Goal: Task Accomplishment & Management: Manage account settings

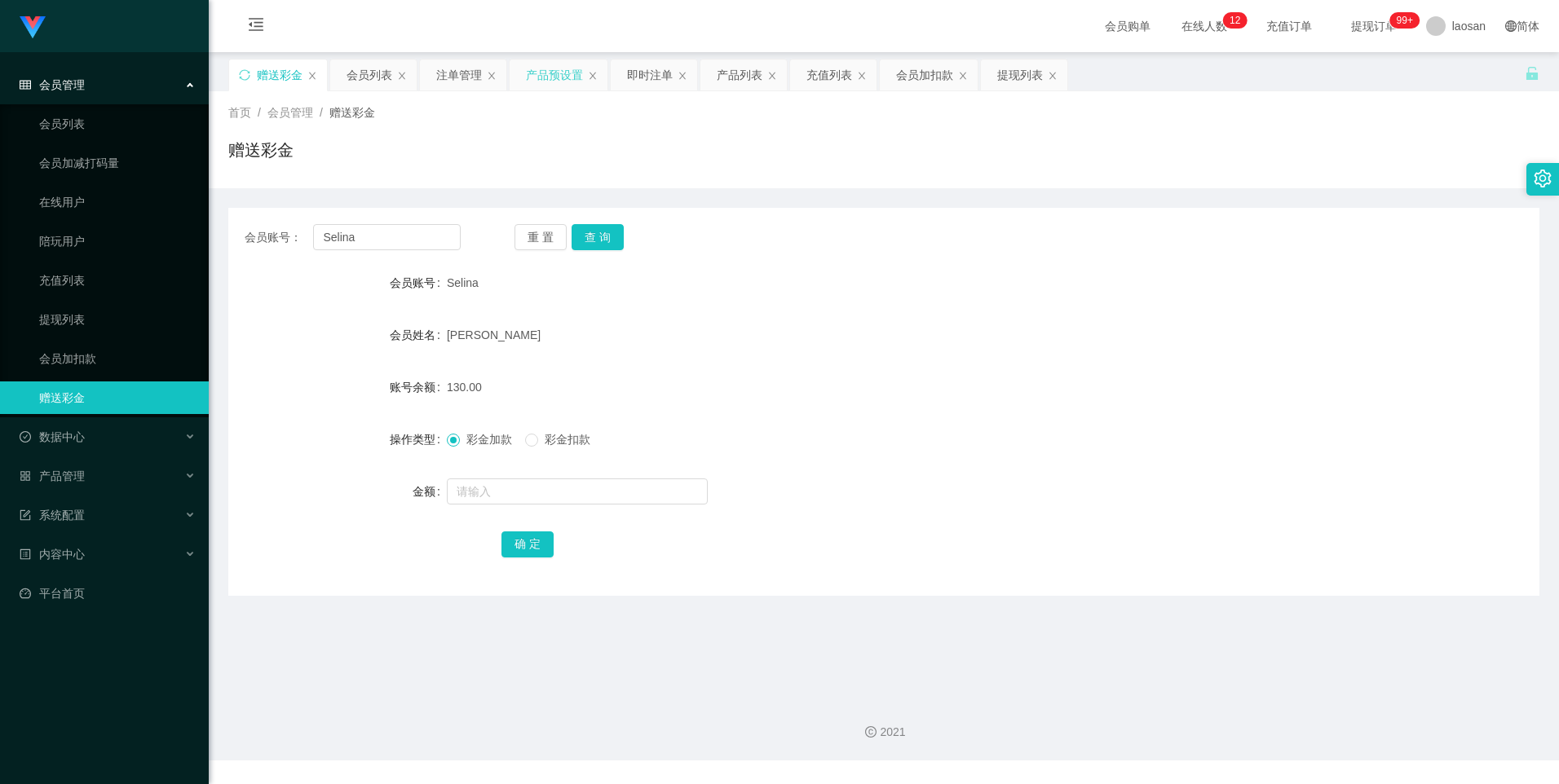
click at [437, 67] on div "注单管理" at bounding box center [458, 75] width 46 height 31
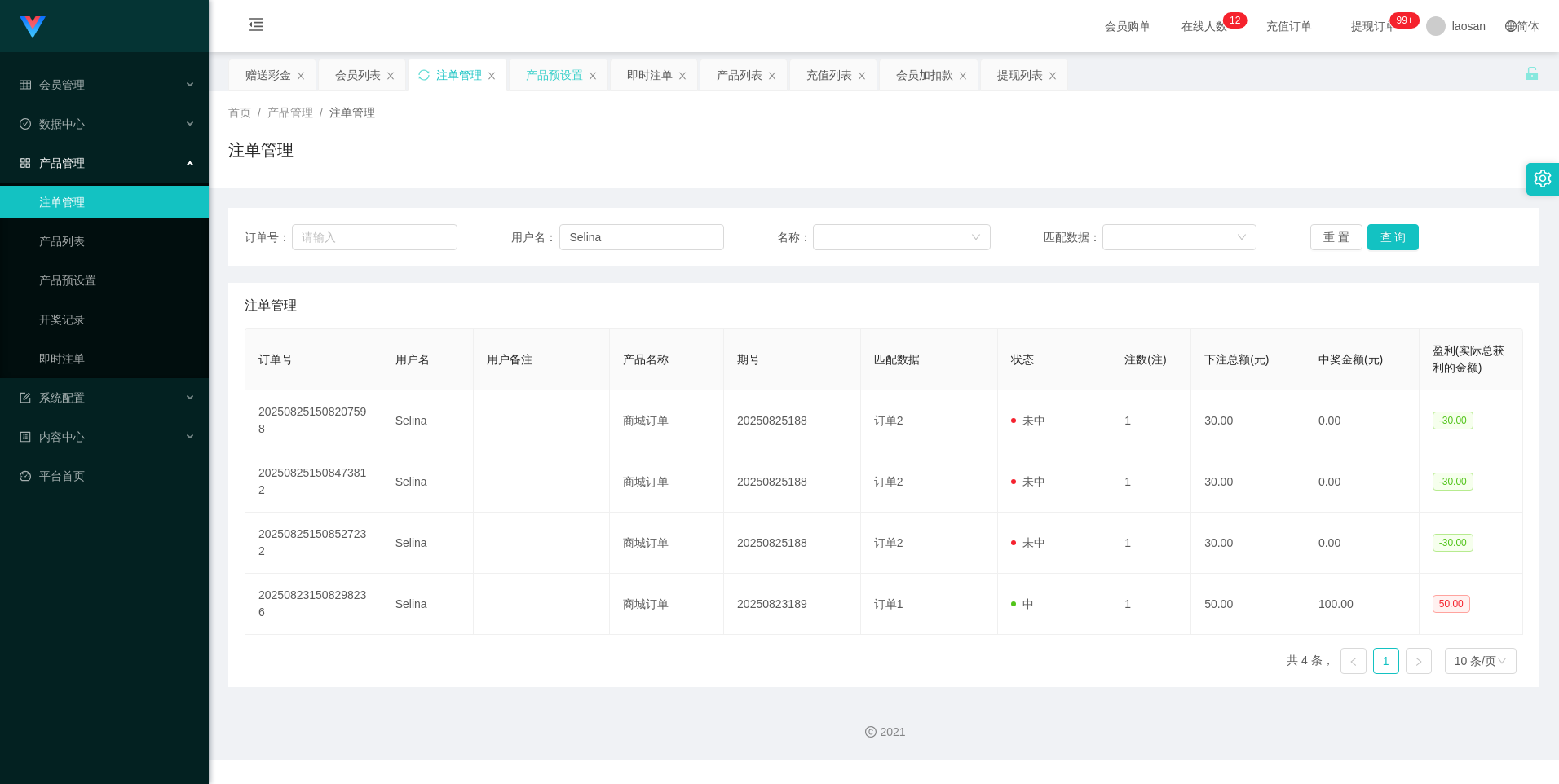
click at [529, 77] on div "产品预设置" at bounding box center [554, 75] width 57 height 31
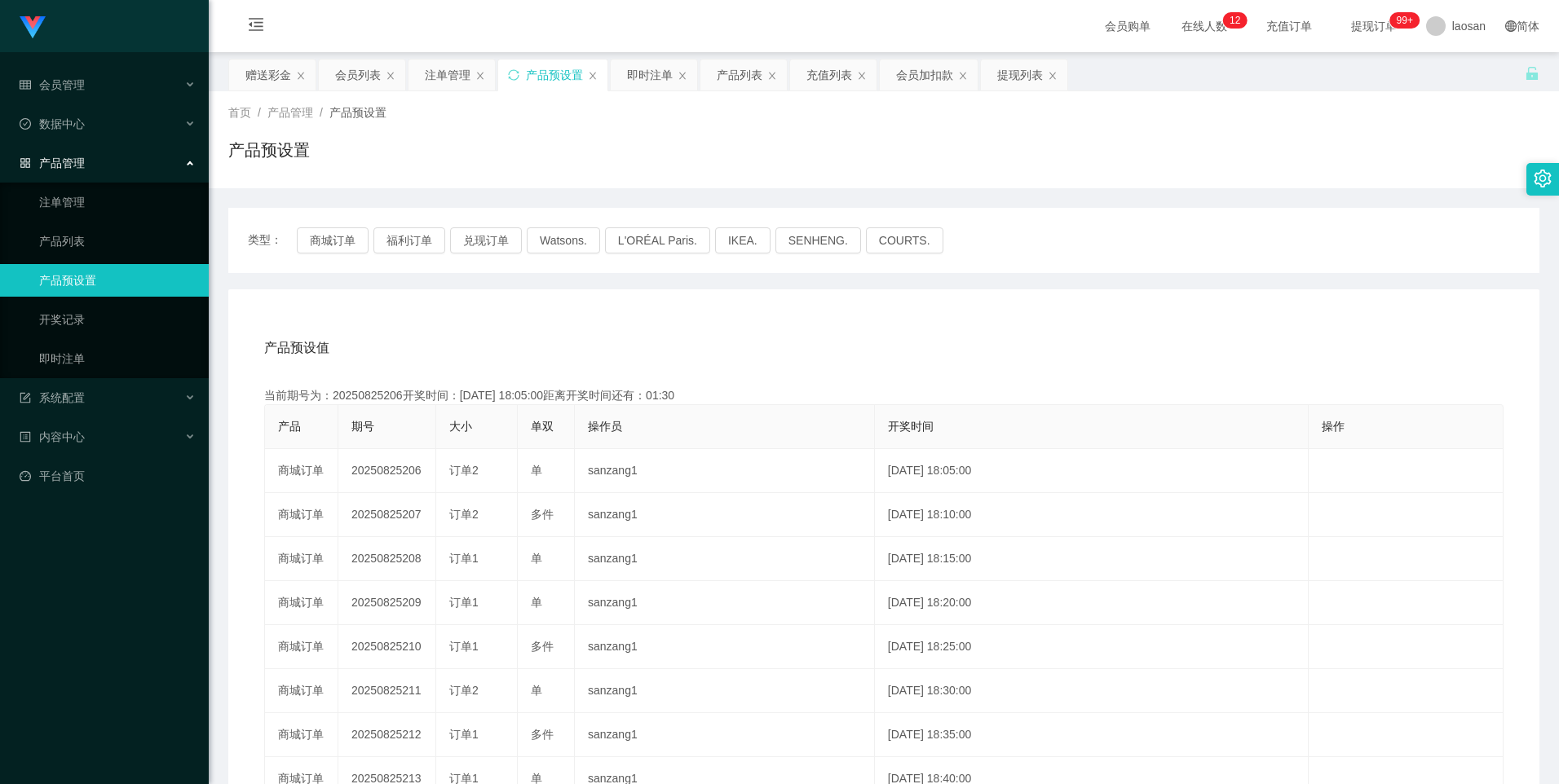
click at [319, 257] on div "类型： 商城订单 福利订单 兑现订单 Watsons. L'ORÉAL Paris. IKEA. [GEOGRAPHIC_DATA]. COURTS." at bounding box center [884, 241] width 1312 height 65
click at [326, 245] on button "商城订单" at bounding box center [332, 241] width 72 height 26
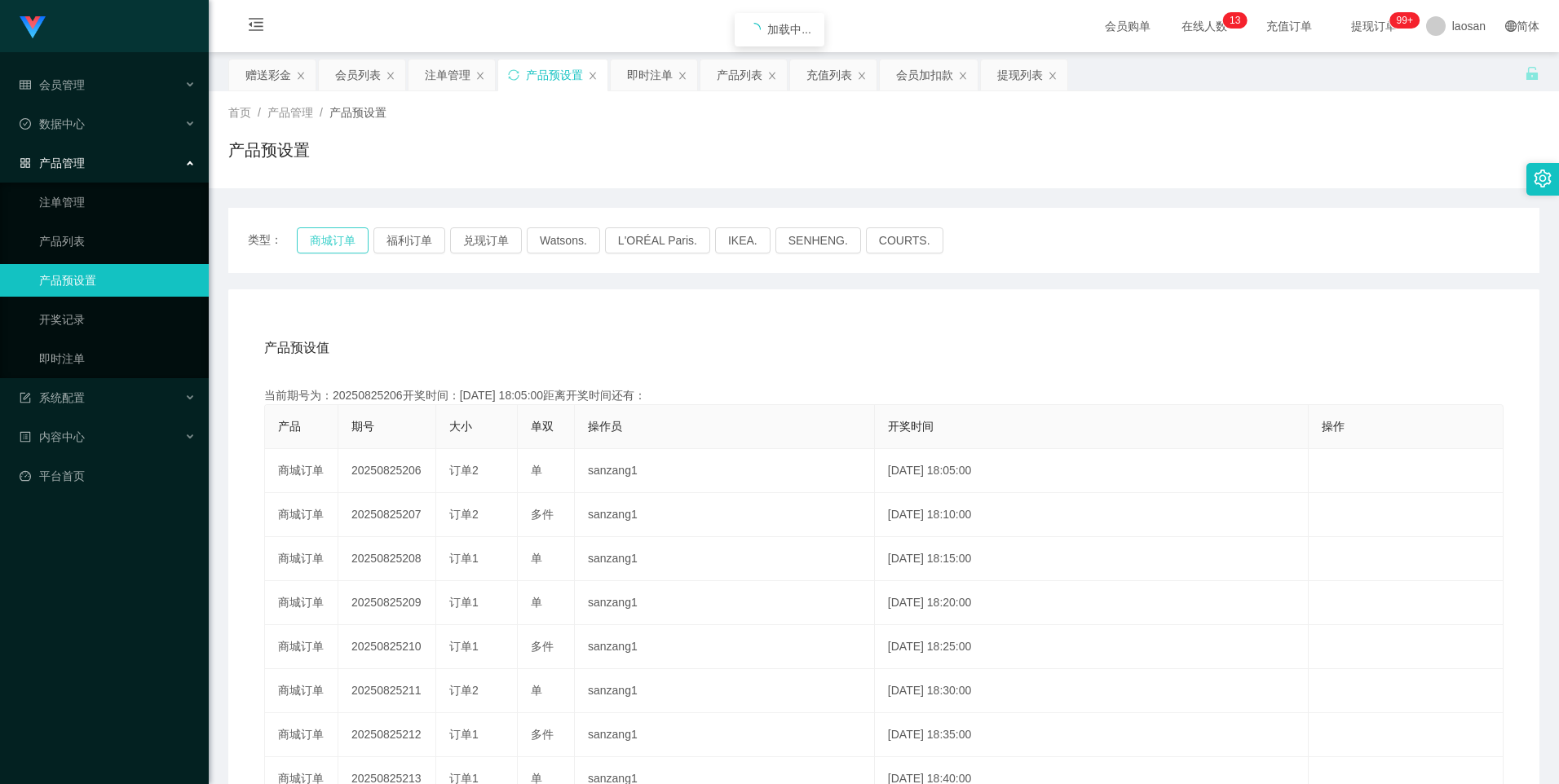
drag, startPoint x: 326, startPoint y: 245, endPoint x: 338, endPoint y: 261, distance: 20.0
click at [326, 245] on button "商城订单" at bounding box center [332, 241] width 72 height 26
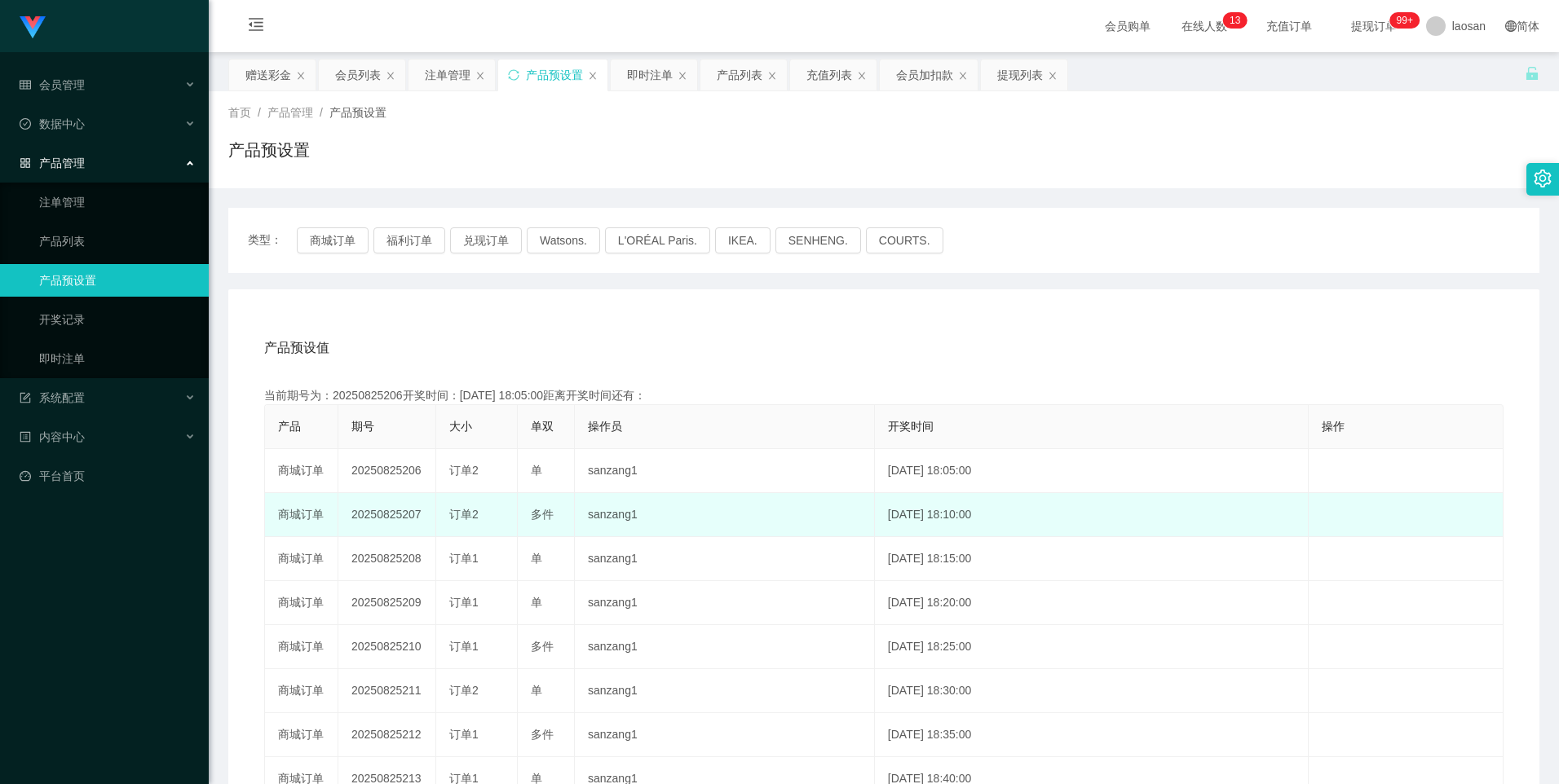
drag, startPoint x: 410, startPoint y: 512, endPoint x: 484, endPoint y: 525, distance: 75.1
click at [484, 525] on tr "商城订单 20250825207 订单2 多件 sanzang1 [DATE] 18:10:00 编 辑 限制投注" at bounding box center [884, 514] width 1239 height 44
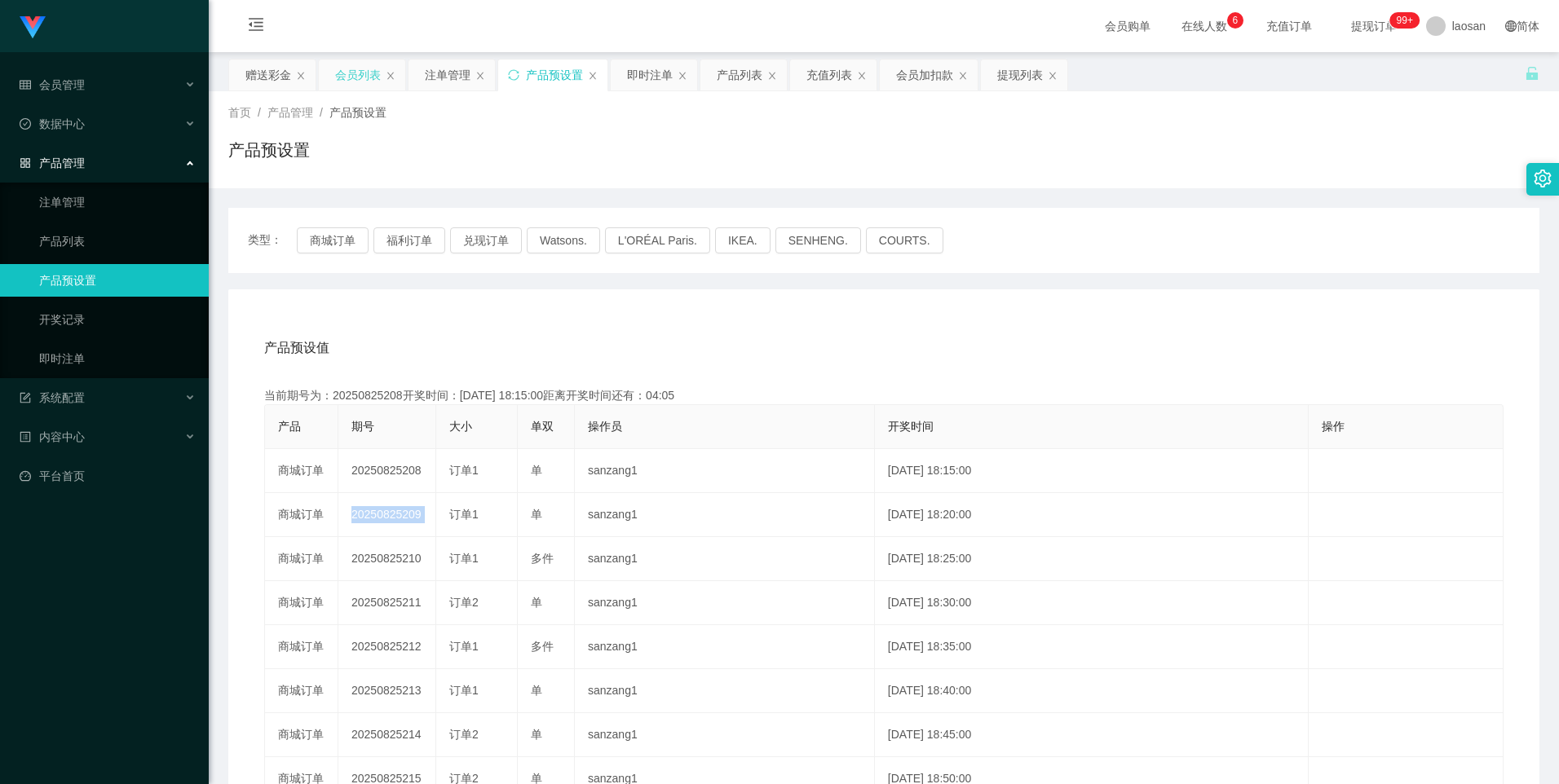
click at [348, 77] on div "会员列表" at bounding box center [358, 75] width 46 height 31
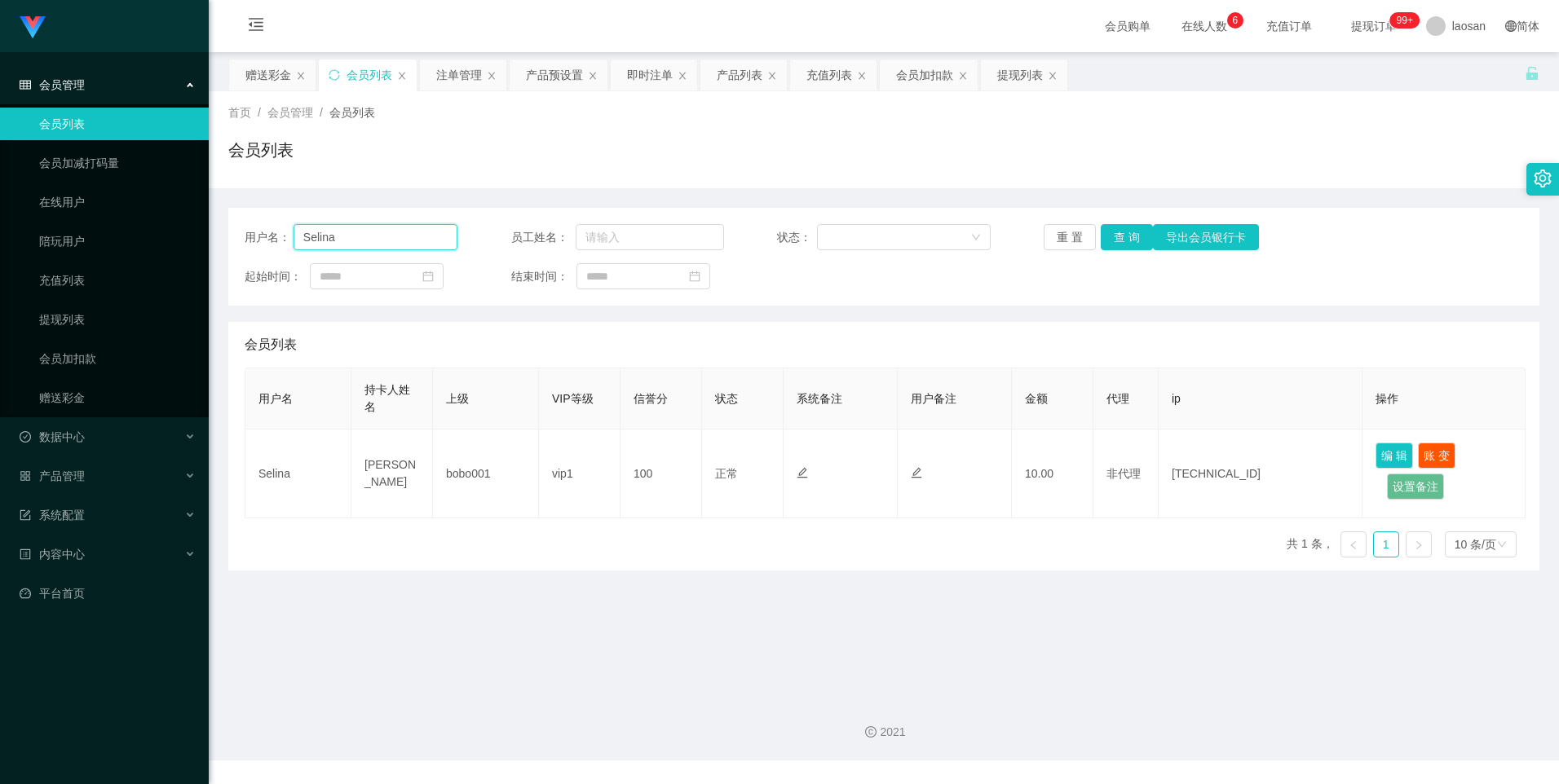
drag, startPoint x: 350, startPoint y: 236, endPoint x: 225, endPoint y: 247, distance: 125.5
click at [225, 247] on main "关闭左侧 关闭右侧 关闭其它 刷新页面 赠送彩金 会员列表 注单管理 产品预设置 即时注单 产品列表 充值列表 会员加扣款 提现列表 首页 / 会员管理 / …" at bounding box center [884, 369] width 1350 height 633
paste input "CKL"
type input "CKL"
click at [1129, 242] on button "查 询" at bounding box center [1127, 237] width 52 height 26
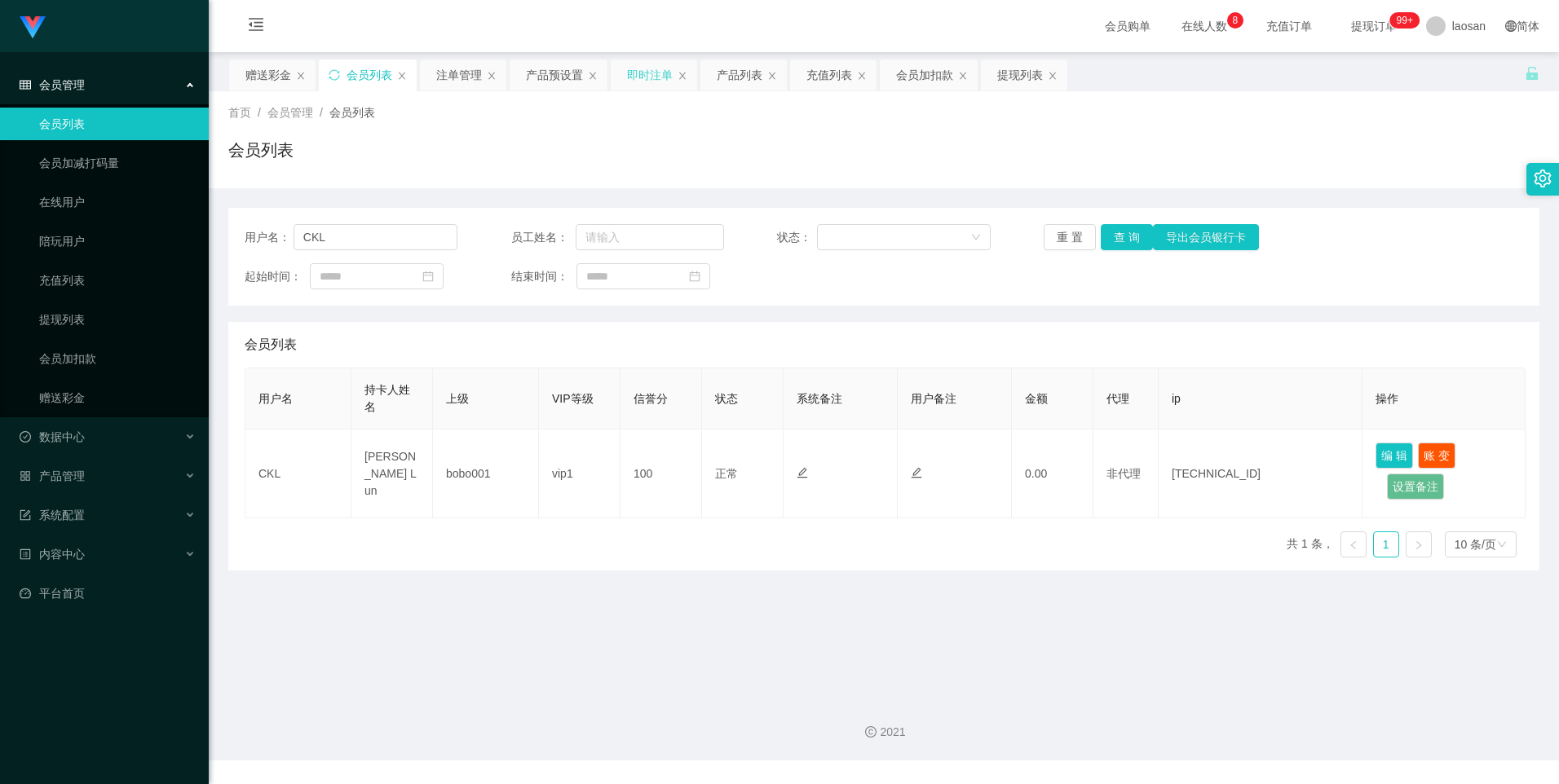
click at [654, 75] on div "即时注单" at bounding box center [650, 75] width 46 height 31
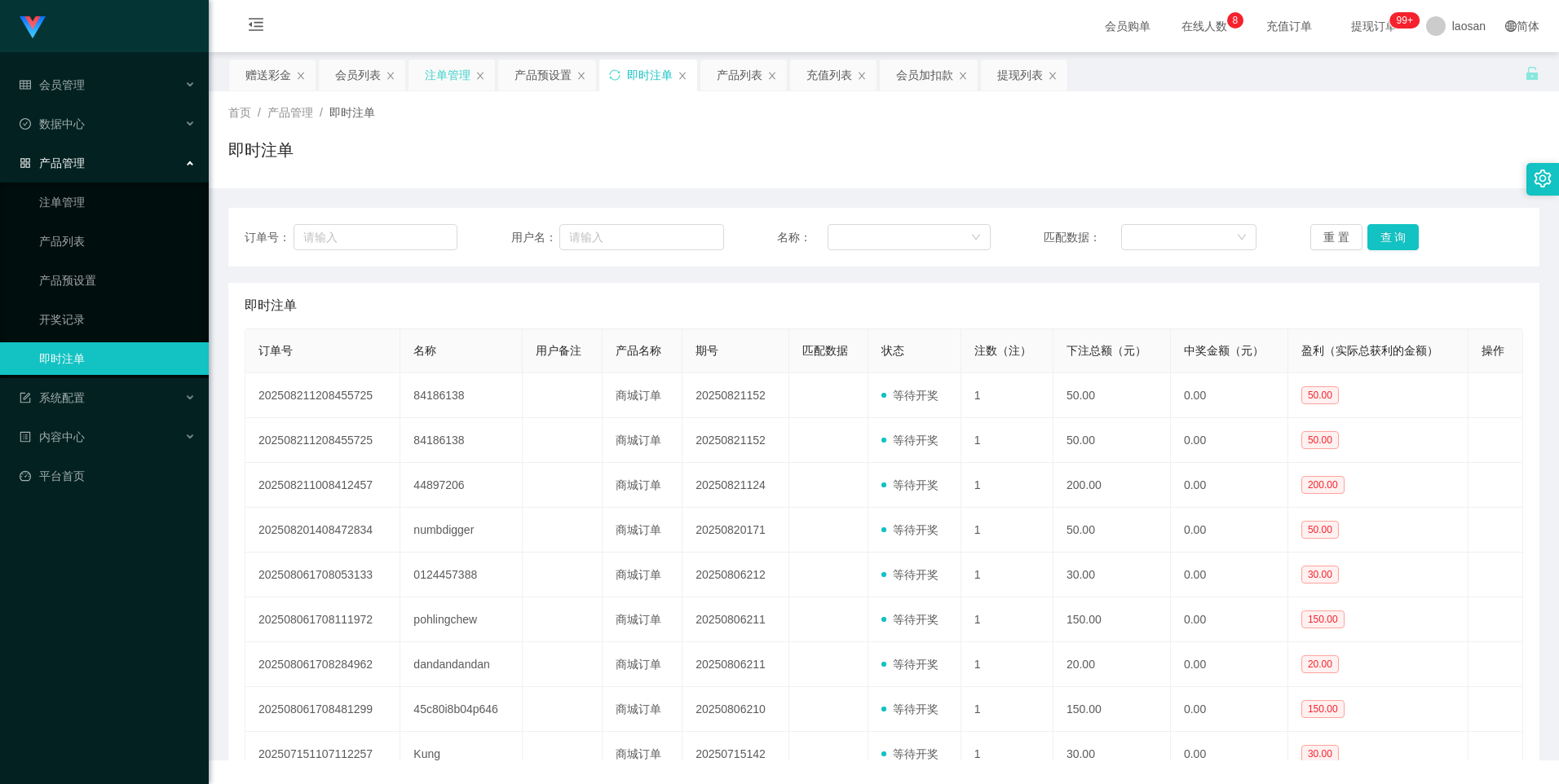
click at [454, 71] on div "注单管理" at bounding box center [447, 75] width 46 height 31
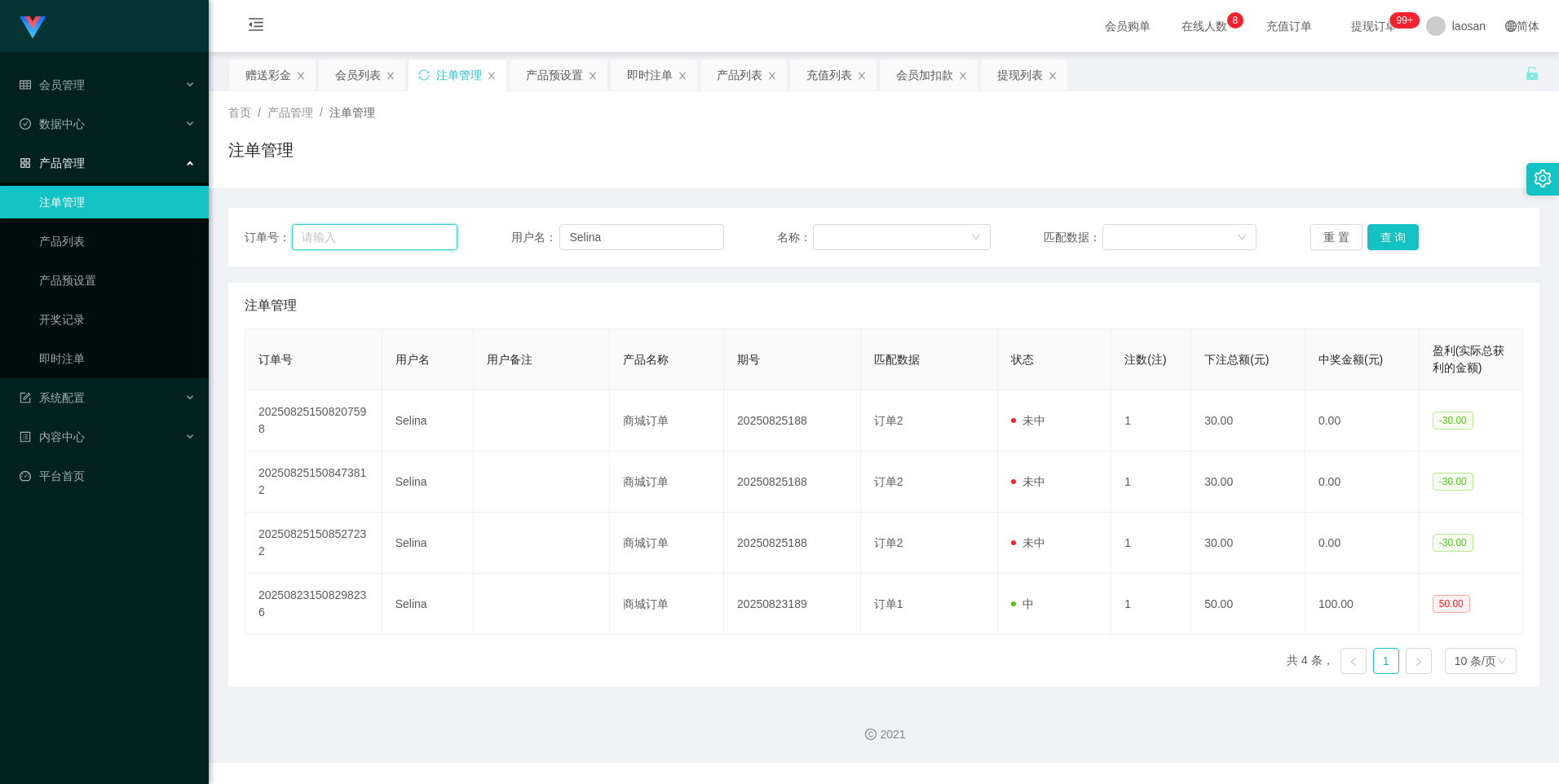
click at [344, 235] on input "text" at bounding box center [374, 237] width 165 height 26
paste input "CKL"
type input "CKL"
click at [1393, 236] on button "查 询" at bounding box center [1394, 237] width 52 height 26
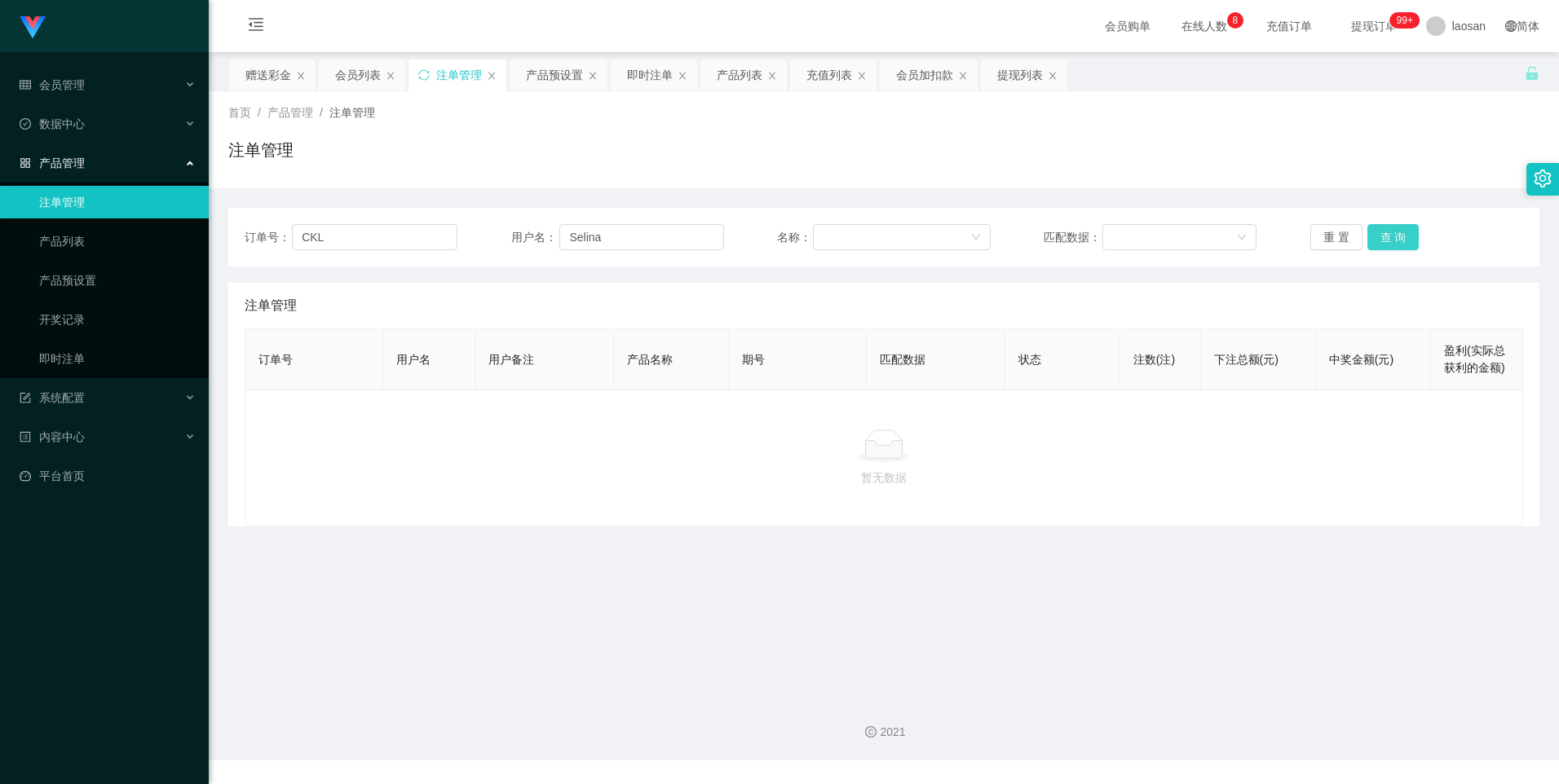
click at [1393, 236] on button "查 询" at bounding box center [1394, 237] width 52 height 26
click at [1393, 236] on div "重 置 查 询" at bounding box center [1417, 237] width 213 height 26
click at [557, 81] on div "产品预设置" at bounding box center [554, 75] width 57 height 31
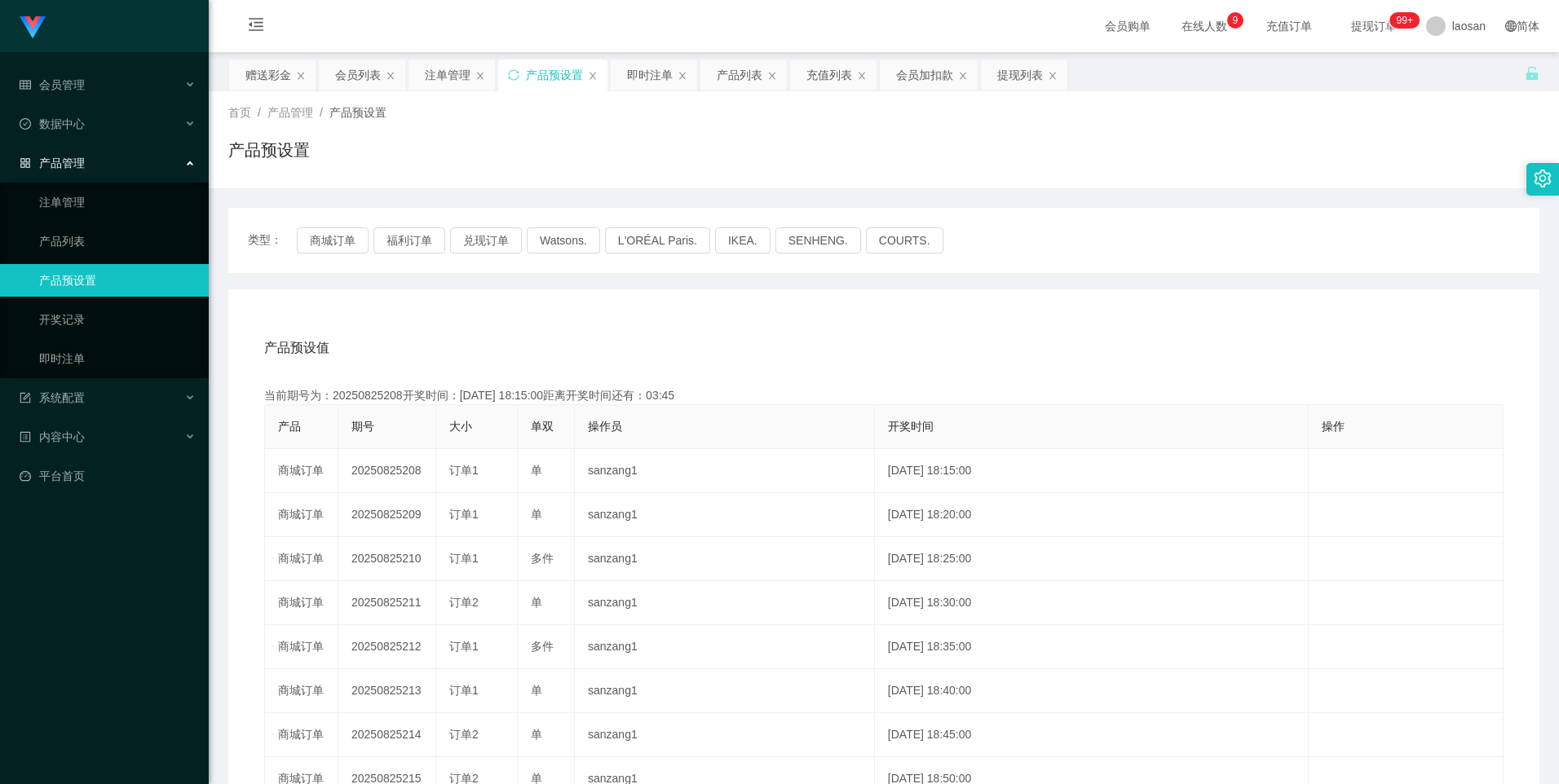
click at [860, 376] on div "产品预设值 添加期号 当前期号为：20250825208开奖时间：[DATE] 18:15:00距离开奖时间还有：03:45 产品 期号 大小 单双 操作员 …" at bounding box center [884, 634] width 1272 height 616
click at [366, 90] on div "会员列表" at bounding box center [358, 75] width 46 height 31
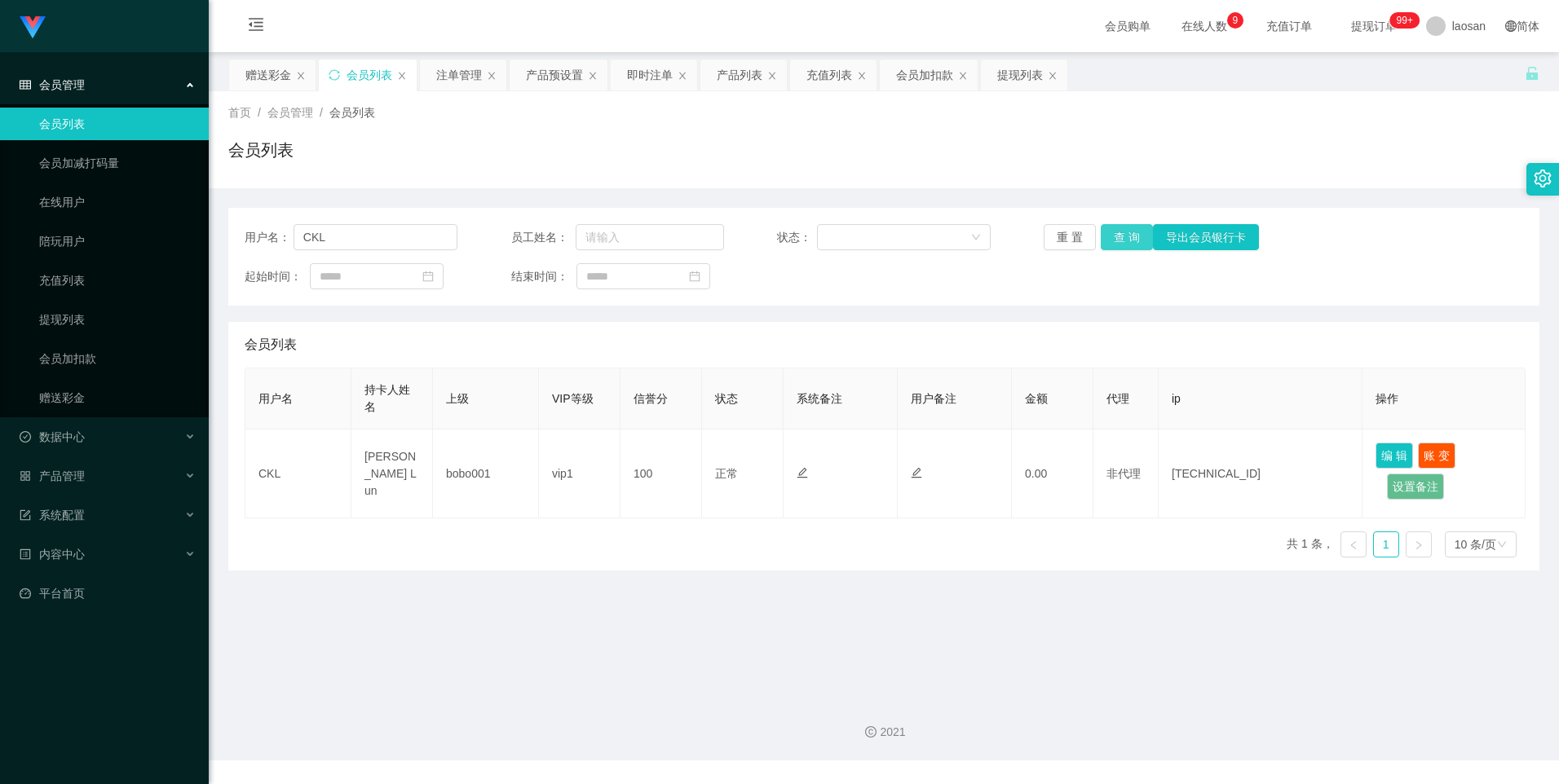
click at [1112, 229] on button "查 询" at bounding box center [1127, 237] width 52 height 26
click at [344, 239] on input "CKL" at bounding box center [375, 237] width 164 height 26
click at [1119, 242] on button "查 询" at bounding box center [1127, 237] width 52 height 26
click at [1117, 235] on button "查 询" at bounding box center [1127, 237] width 52 height 26
click at [1117, 235] on div "重 置 查 询 导出会员银行卡" at bounding box center [1150, 237] width 213 height 26
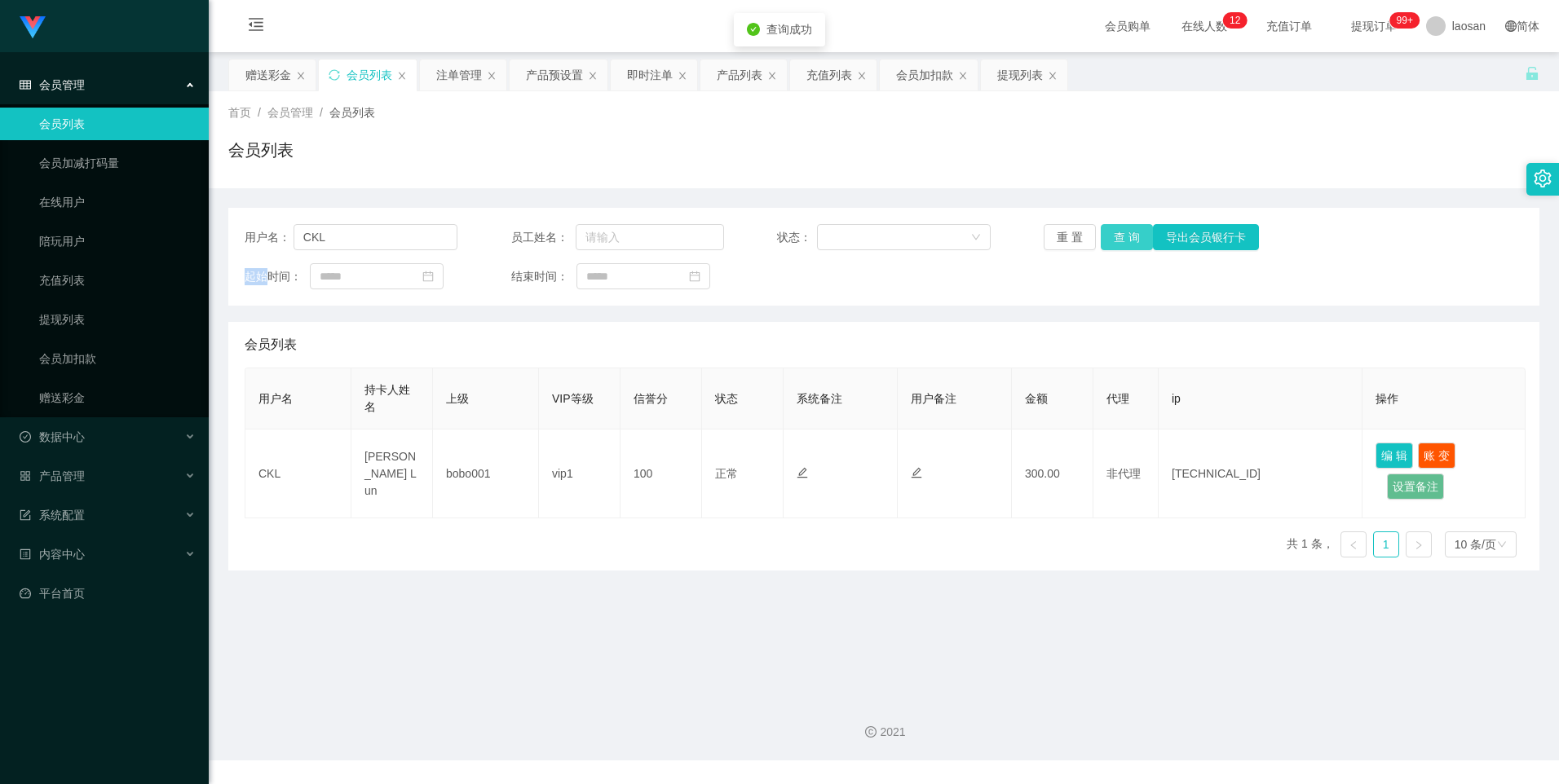
click at [1117, 235] on button "查 询" at bounding box center [1127, 237] width 52 height 26
click at [1117, 235] on div "重 置 查 询 导出会员银行卡" at bounding box center [1150, 237] width 213 height 26
click at [1117, 235] on button "查 询" at bounding box center [1127, 237] width 52 height 26
click at [1117, 235] on div "重 置 查 询 导出会员银行卡" at bounding box center [1150, 237] width 213 height 26
click at [1131, 238] on button "查 询" at bounding box center [1127, 237] width 52 height 26
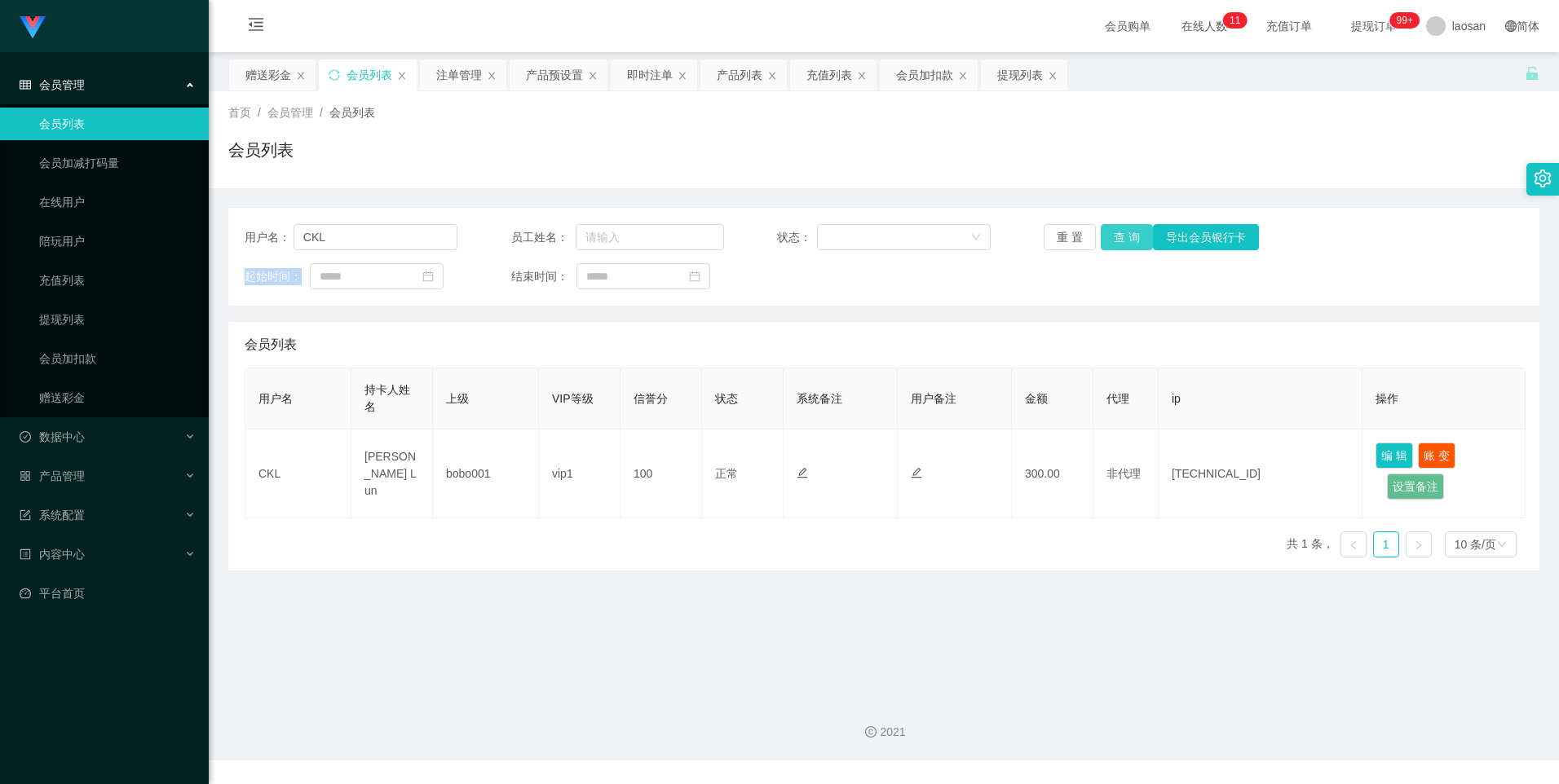
click at [1131, 238] on button "查 询" at bounding box center [1127, 237] width 52 height 26
click at [1131, 238] on div "重 置 查 询 导出会员银行卡" at bounding box center [1150, 237] width 213 height 26
click at [1131, 238] on button "查 询" at bounding box center [1127, 237] width 52 height 26
click at [1133, 231] on button "查 询" at bounding box center [1127, 237] width 52 height 26
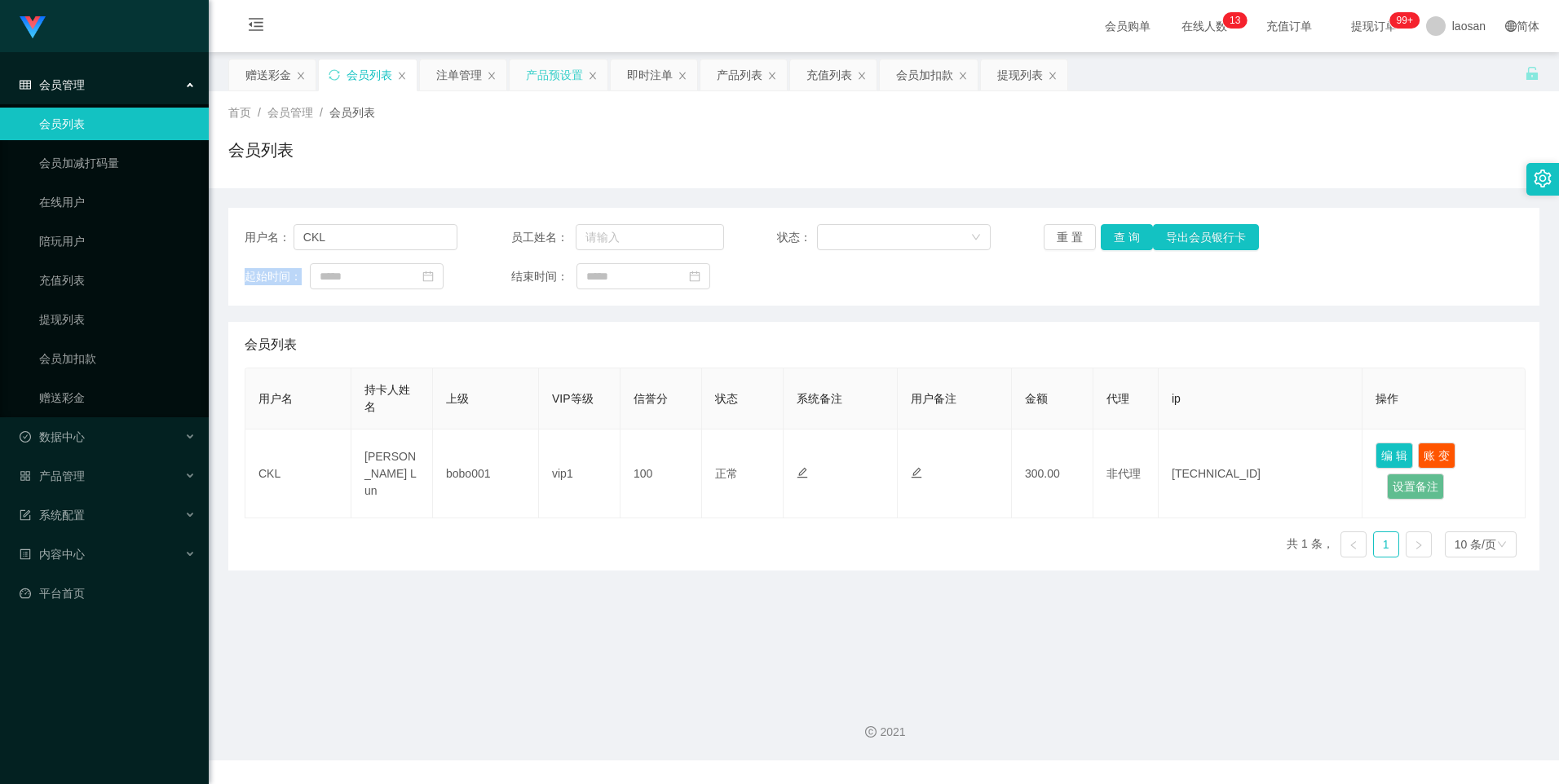
click at [553, 70] on div "产品预设置" at bounding box center [554, 75] width 57 height 31
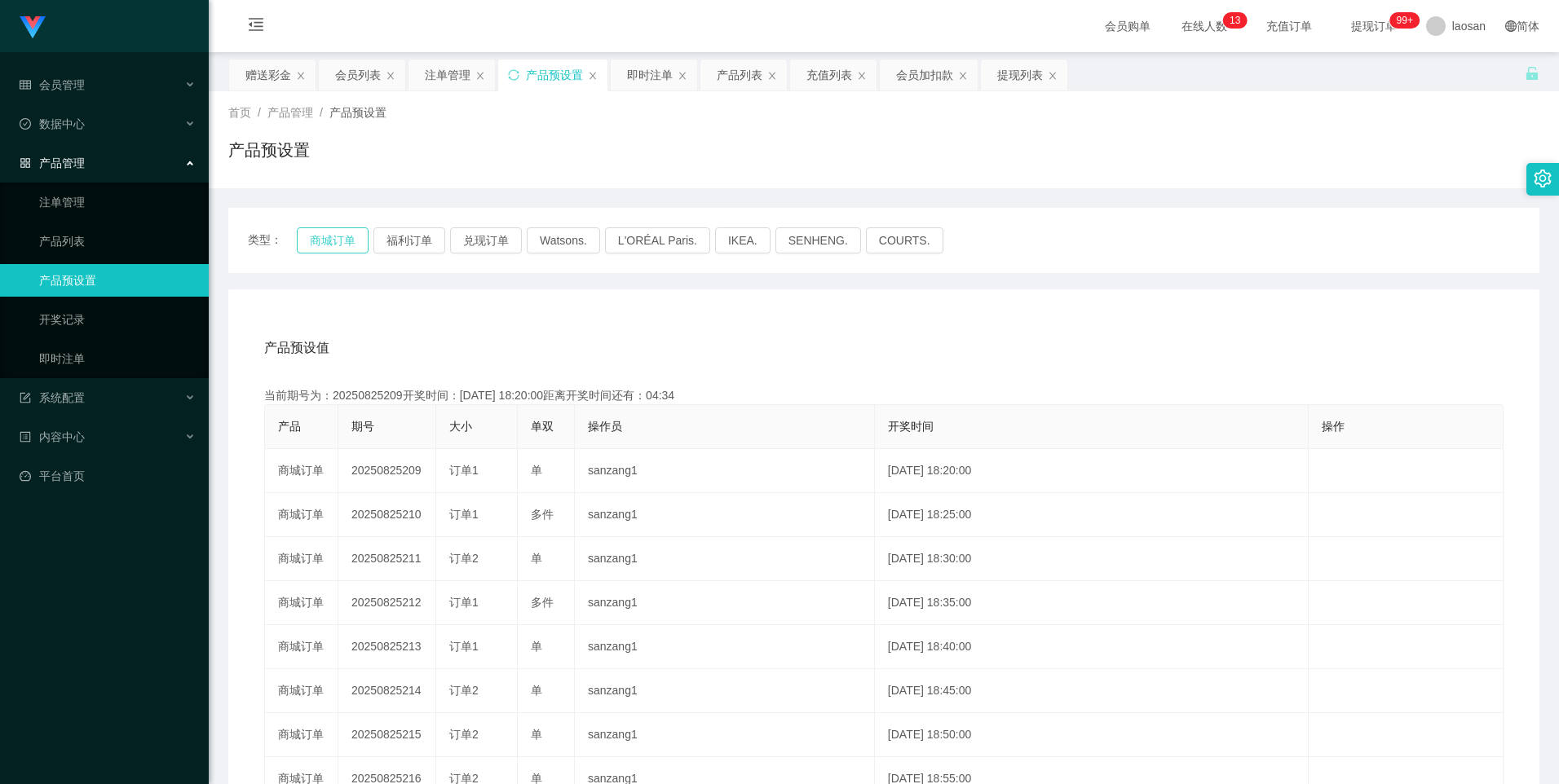
click at [313, 242] on button "商城订单" at bounding box center [332, 241] width 72 height 26
